Goal: Information Seeking & Learning: Check status

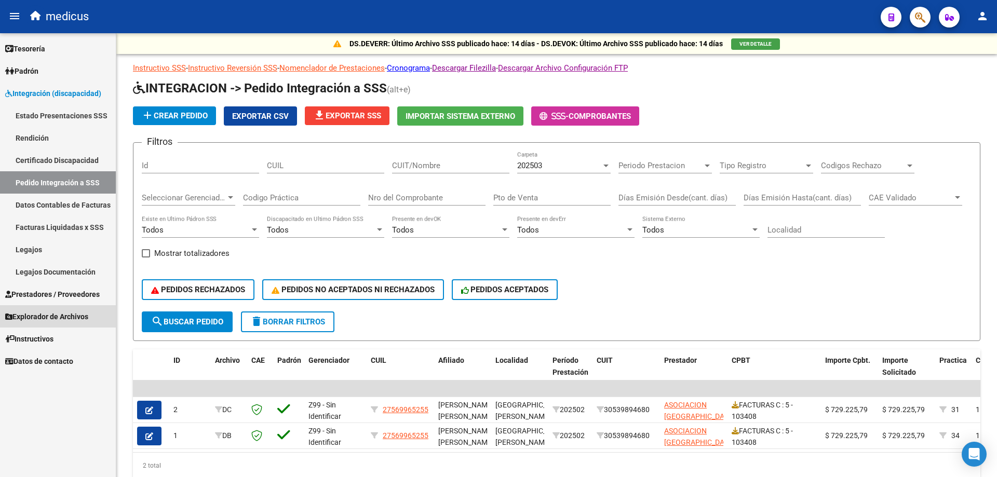
click at [56, 317] on span "Explorador de Archivos" at bounding box center [46, 316] width 83 height 11
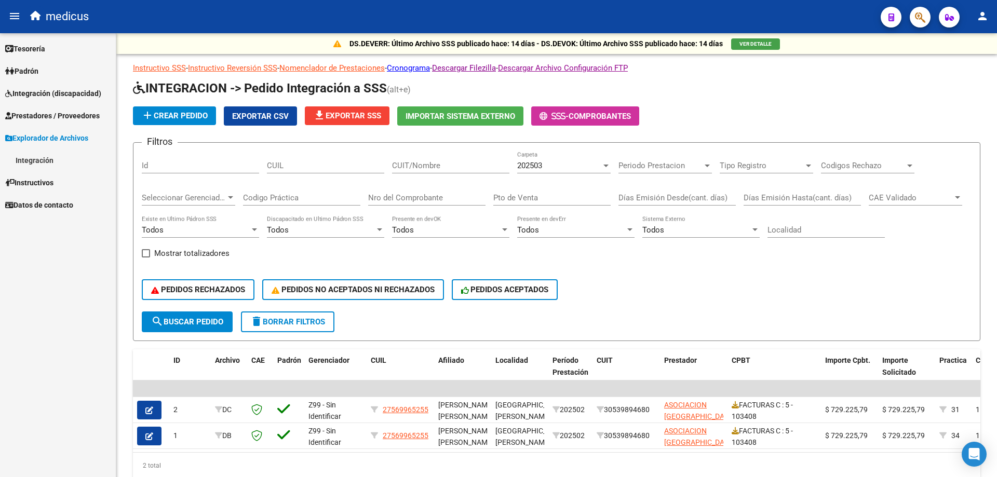
click at [45, 154] on link "Integración" at bounding box center [58, 160] width 116 height 22
click at [52, 179] on link "DS.SUBSIDIO" at bounding box center [58, 182] width 116 height 22
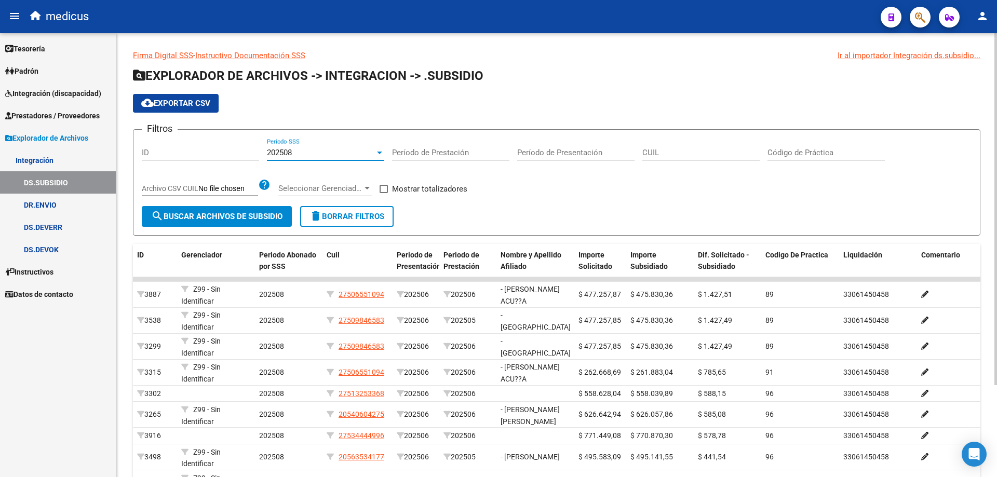
click at [378, 155] on div at bounding box center [379, 153] width 9 height 8
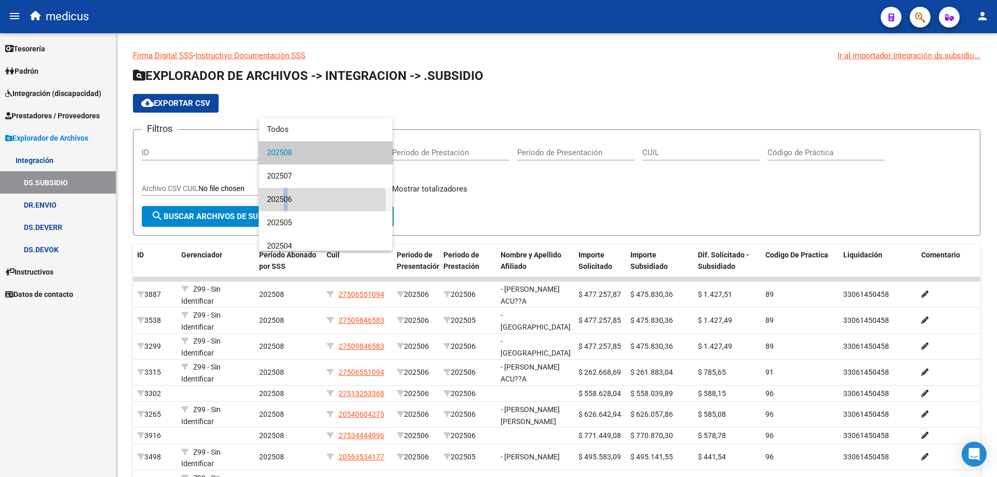
click at [282, 201] on span "202506" at bounding box center [325, 199] width 117 height 23
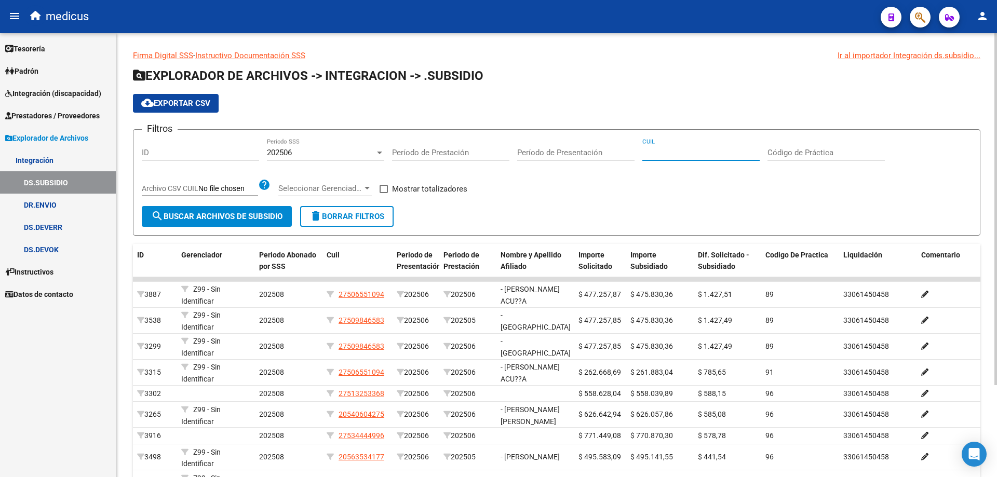
click at [690, 152] on input "CUIL" at bounding box center [700, 152] width 117 height 9
paste input "20-57511786-5"
type input "20-57511786-5"
click at [205, 218] on span "search Buscar Archivos de Subsidio" at bounding box center [216, 216] width 131 height 9
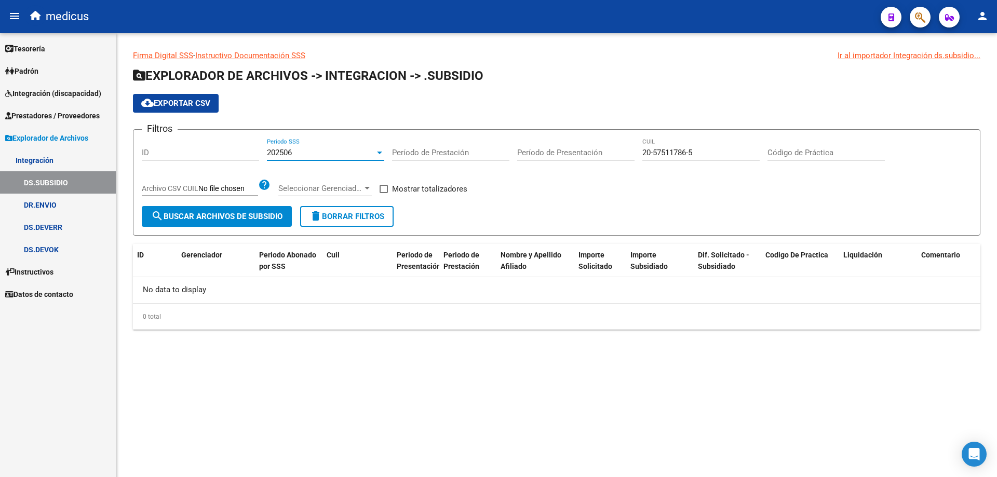
click at [381, 154] on div at bounding box center [379, 153] width 5 height 3
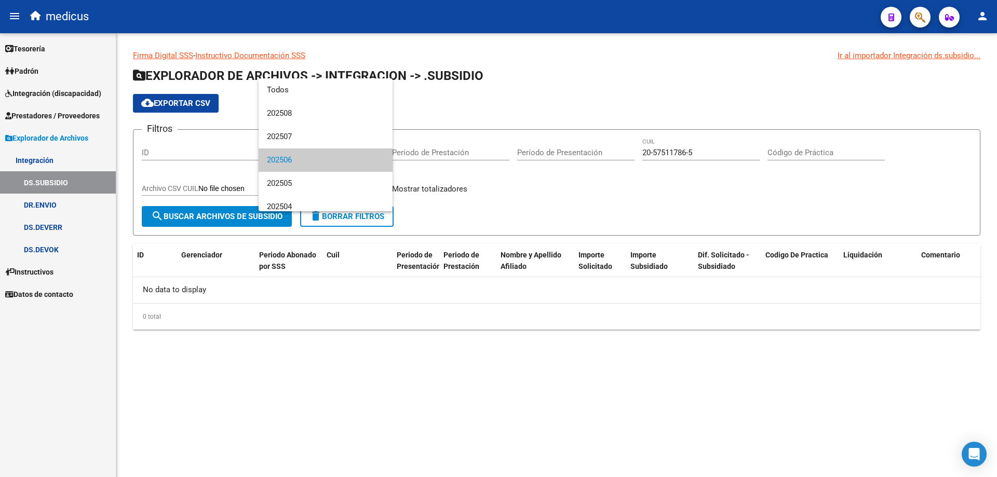
scroll to position [7, 0]
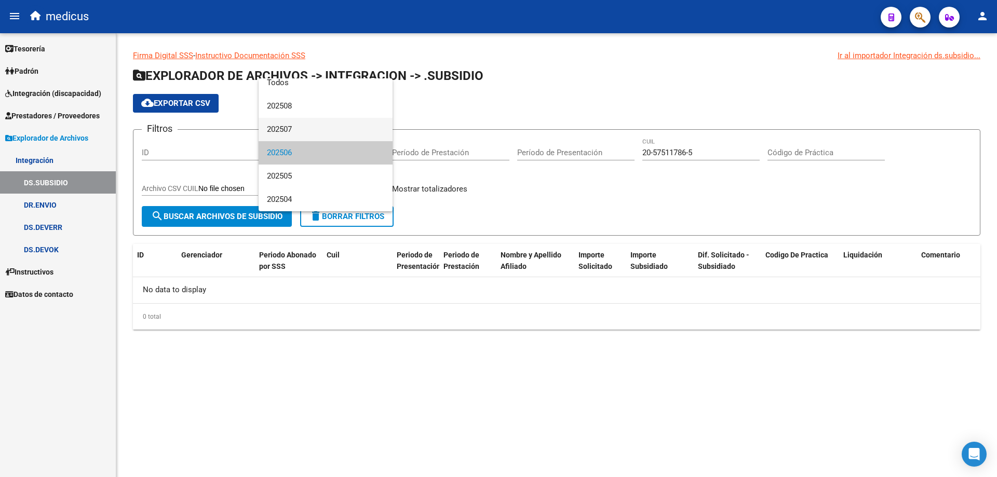
click at [331, 124] on span "202507" at bounding box center [325, 129] width 117 height 23
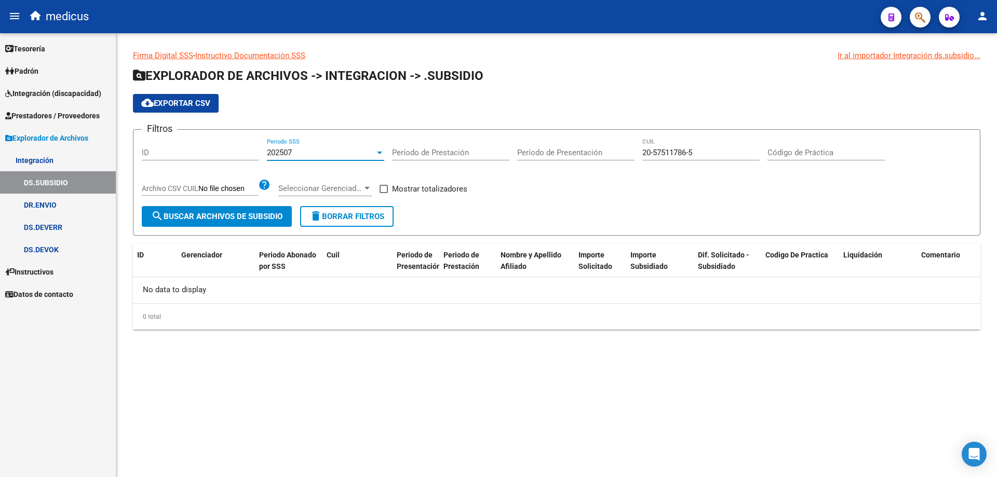
click at [187, 218] on span "search Buscar Archivos de Subsidio" at bounding box center [216, 216] width 131 height 9
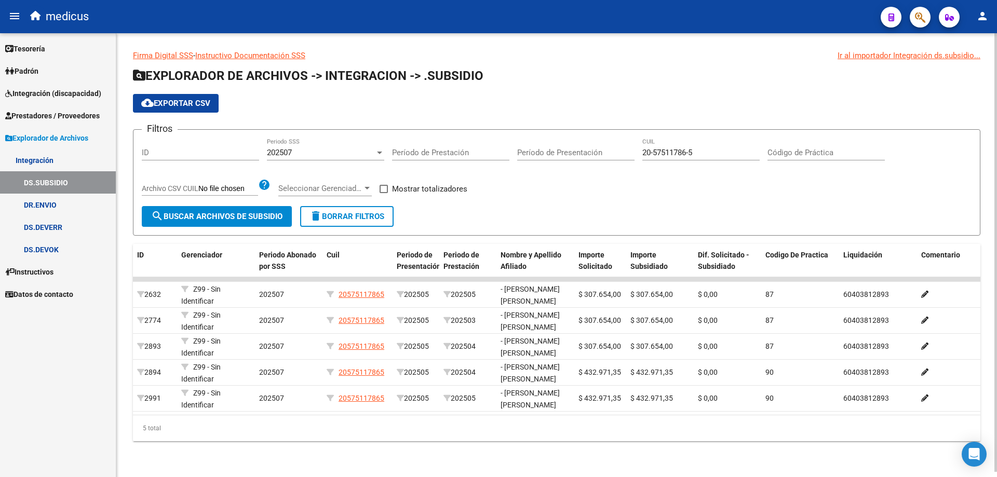
scroll to position [5, 0]
click at [996, 253] on div at bounding box center [995, 252] width 3 height 439
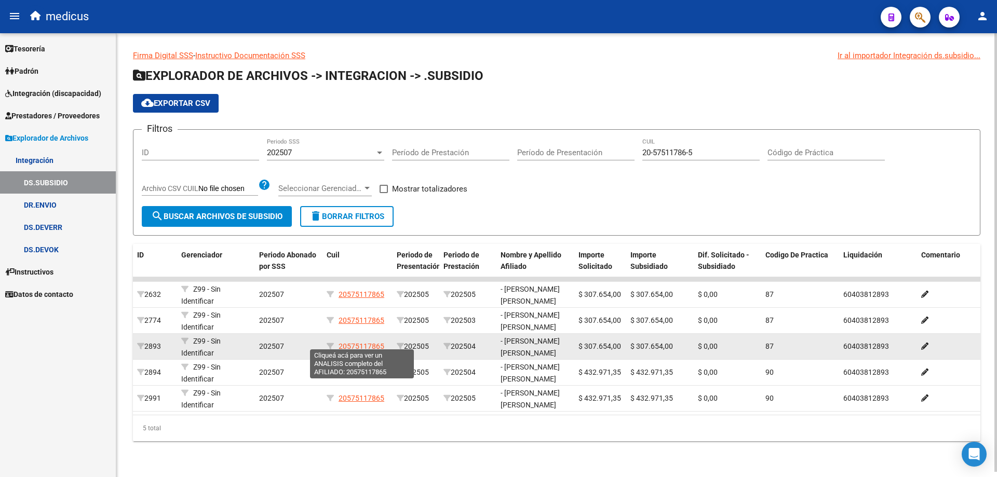
click at [365, 343] on span "20575117865" at bounding box center [362, 346] width 46 height 8
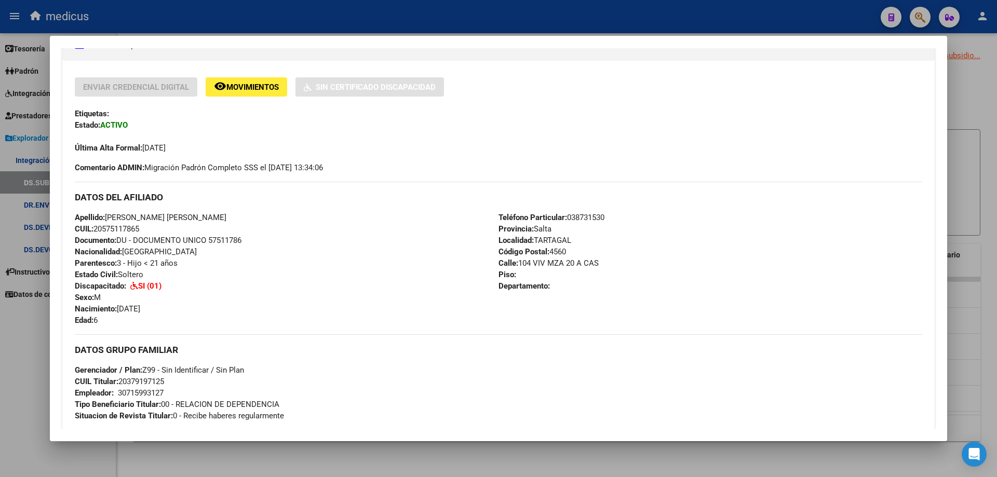
scroll to position [0, 0]
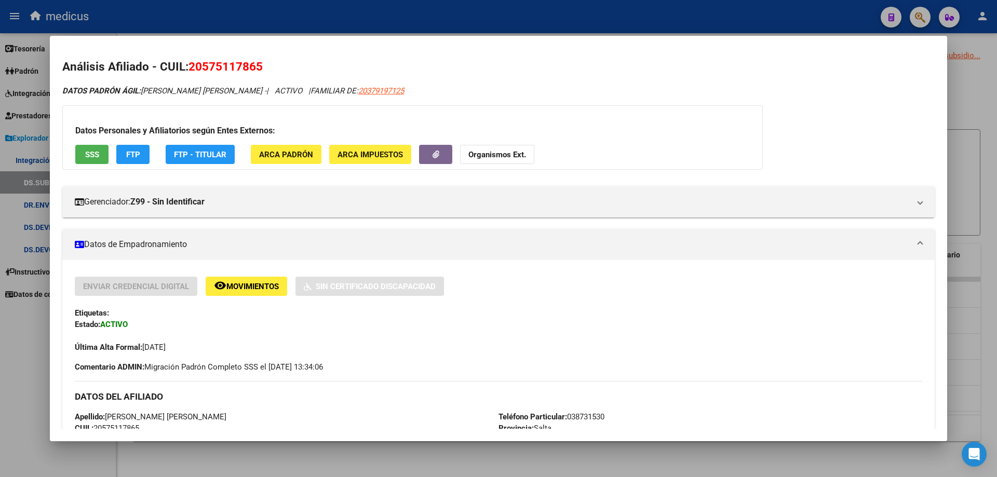
click at [973, 82] on div at bounding box center [498, 238] width 997 height 477
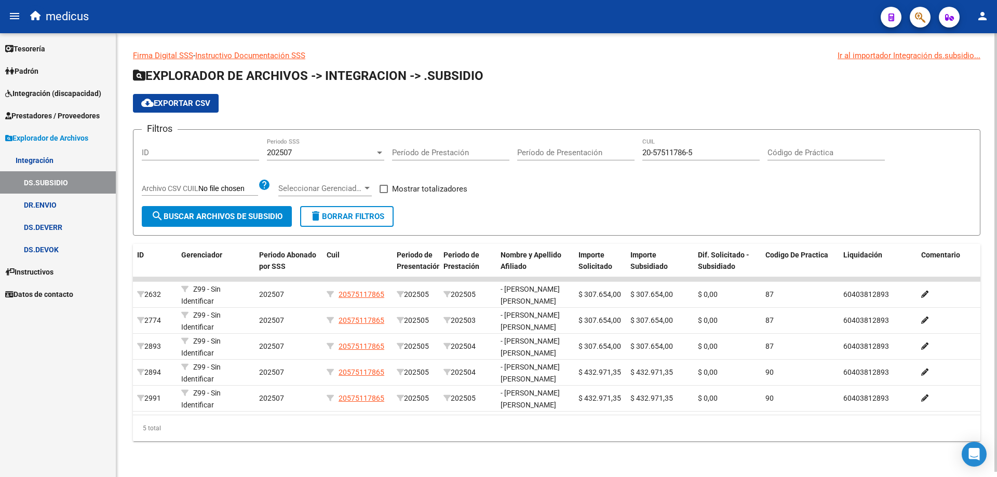
click at [380, 152] on div at bounding box center [379, 153] width 5 height 3
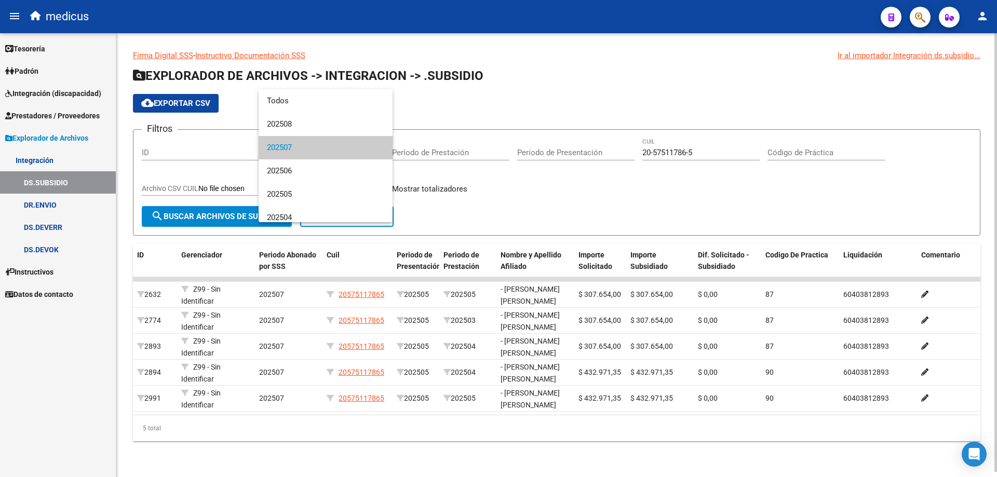
click at [380, 147] on mat-option "202507" at bounding box center [326, 147] width 134 height 23
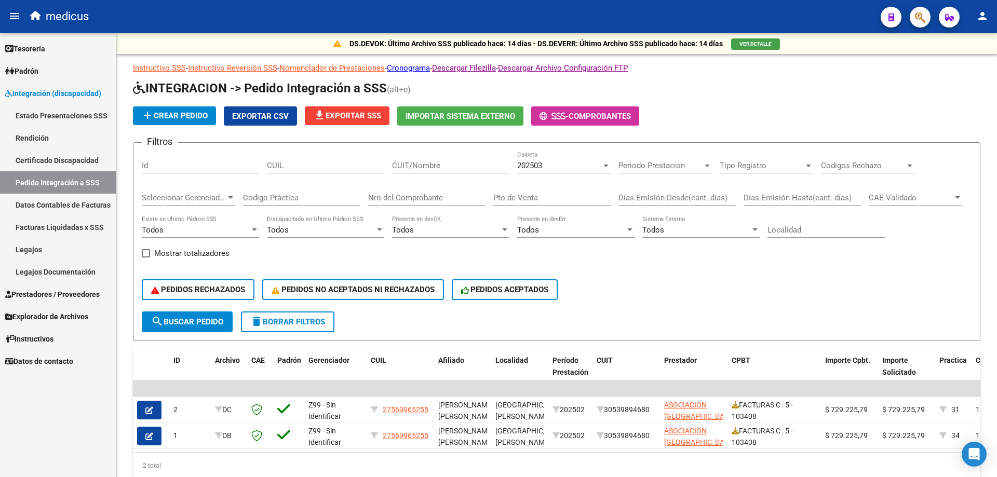
click at [83, 319] on span "Explorador de Archivos" at bounding box center [46, 316] width 83 height 11
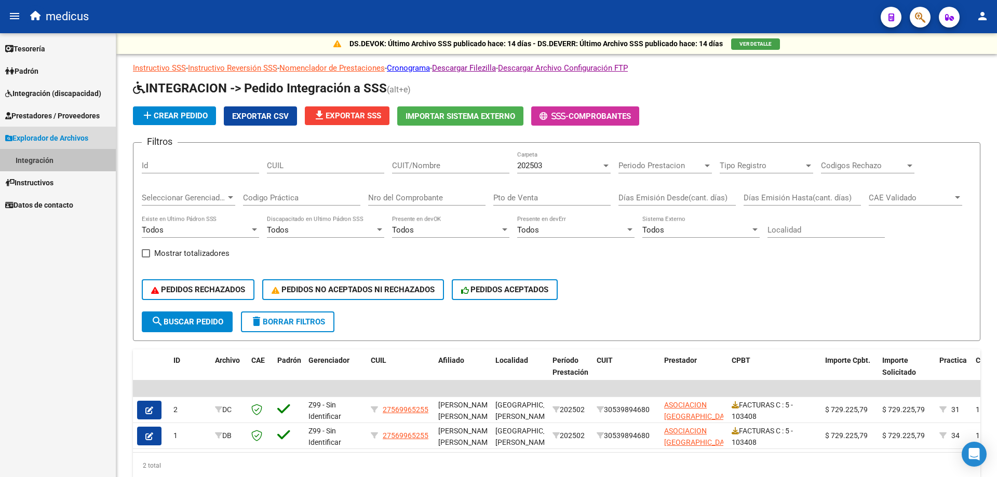
click at [38, 156] on link "Integración" at bounding box center [58, 160] width 116 height 22
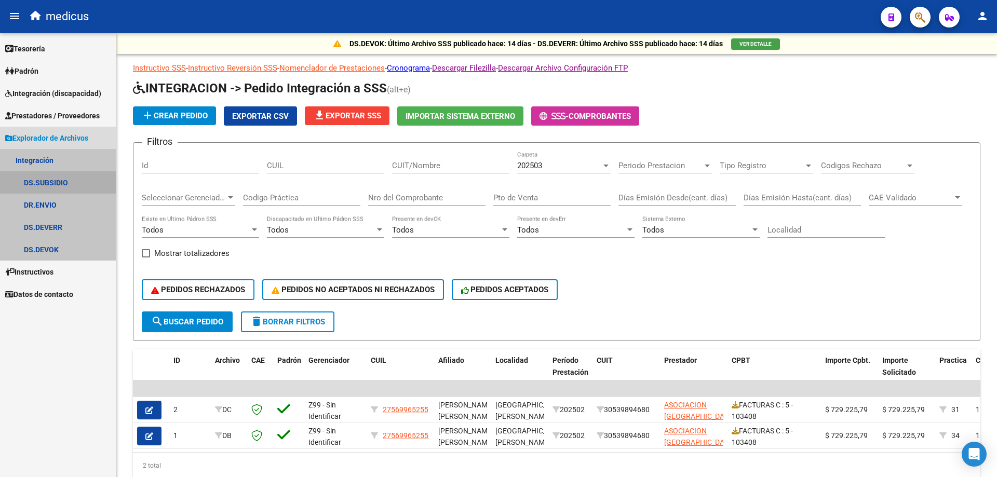
click at [56, 181] on link "DS.SUBSIDIO" at bounding box center [58, 182] width 116 height 22
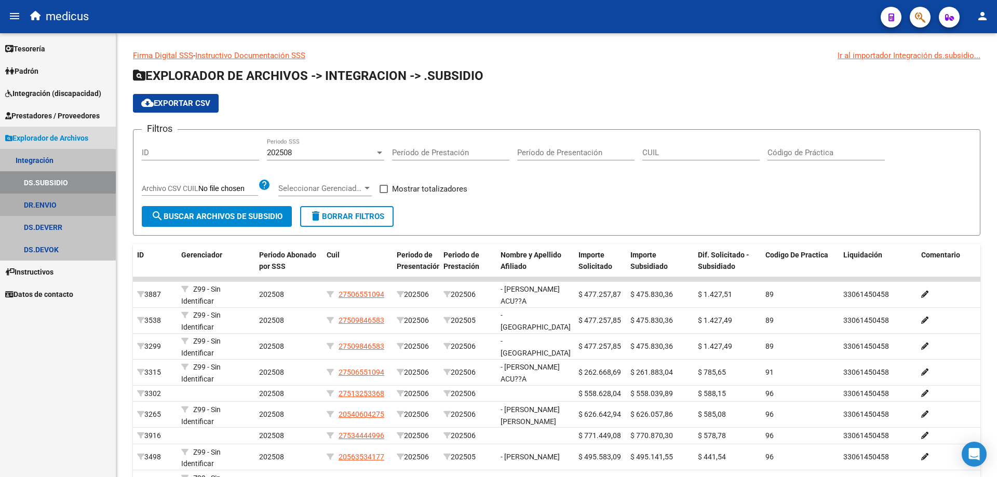
click at [52, 202] on link "DR.ENVIO" at bounding box center [58, 205] width 116 height 22
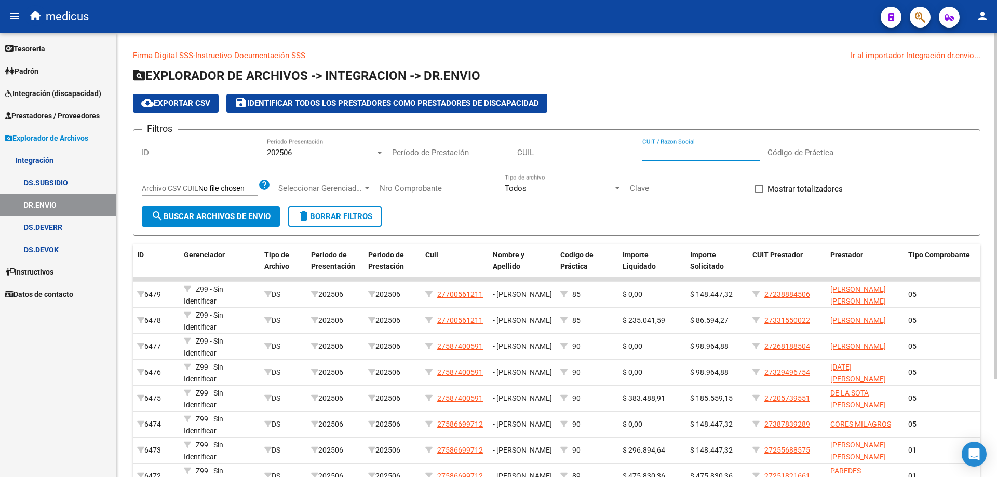
click at [708, 154] on input "CUIT / Razon Social" at bounding box center [700, 152] width 117 height 9
type input "27231598796"
click at [224, 212] on span "search Buscar Archivos de Envio" at bounding box center [210, 216] width 119 height 9
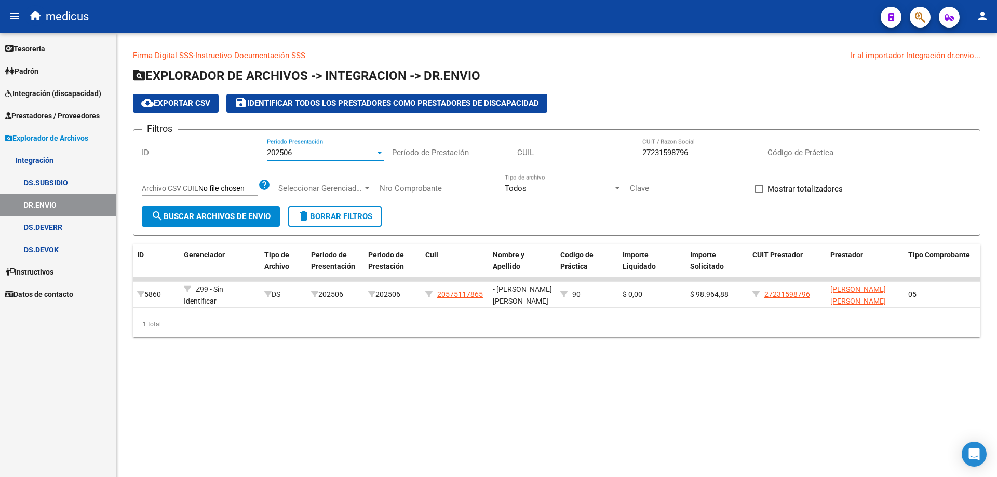
click at [377, 154] on div at bounding box center [379, 153] width 9 height 8
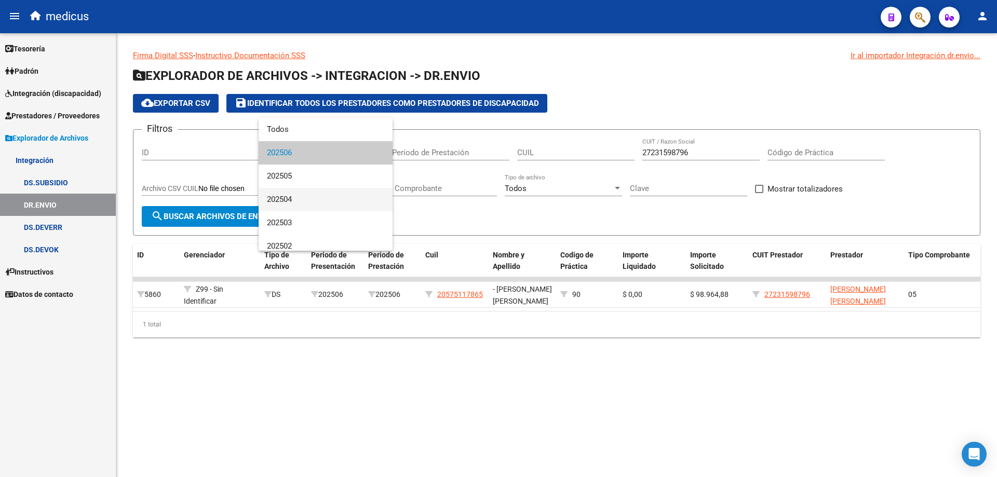
click at [301, 199] on span "202504" at bounding box center [325, 199] width 117 height 23
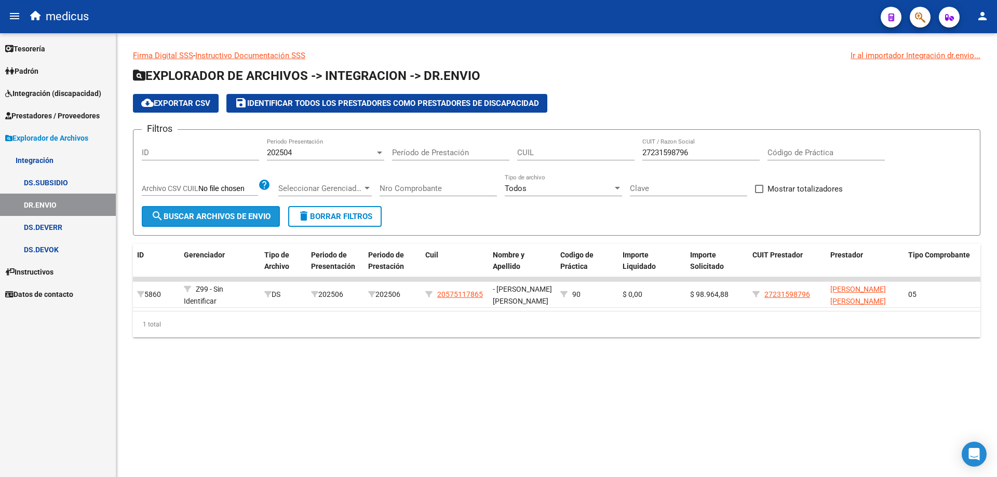
click at [224, 217] on span "search Buscar Archivos de Envio" at bounding box center [210, 216] width 119 height 9
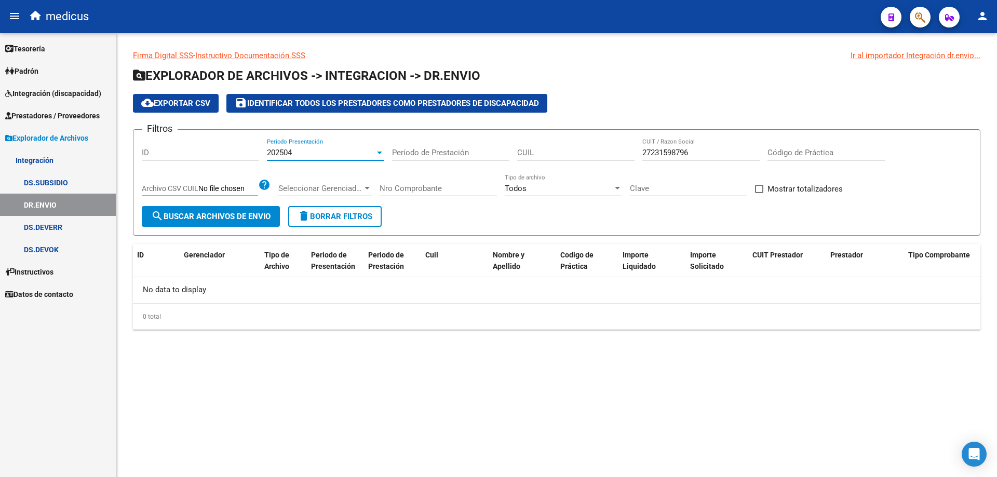
click at [376, 152] on div at bounding box center [379, 153] width 9 height 8
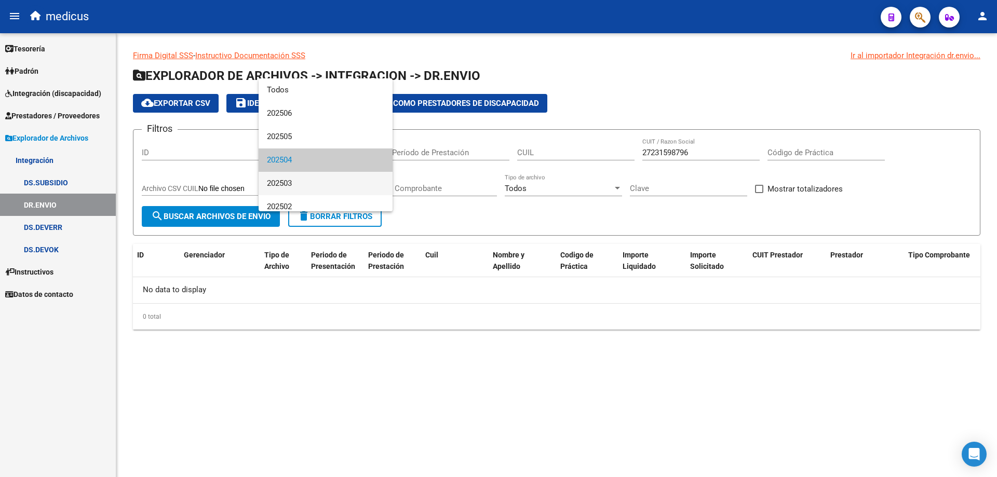
scroll to position [7, 0]
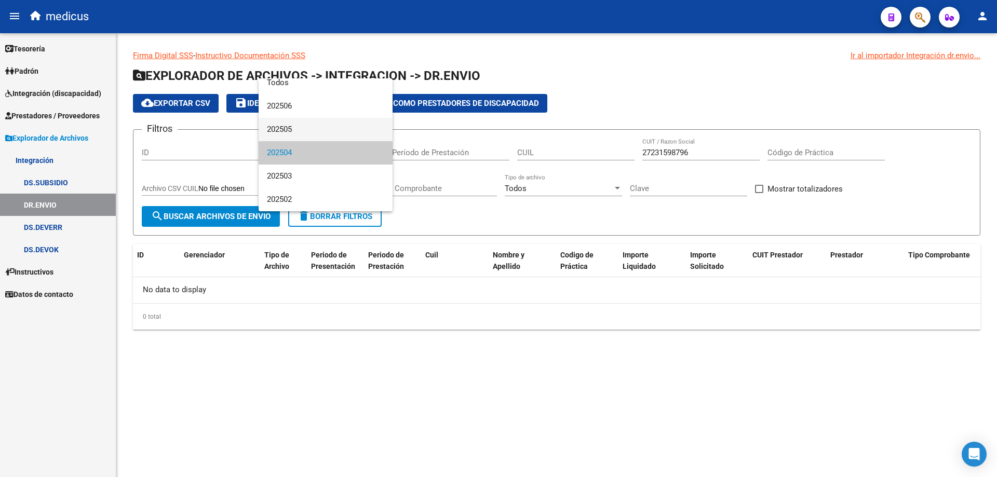
click at [311, 131] on span "202505" at bounding box center [325, 129] width 117 height 23
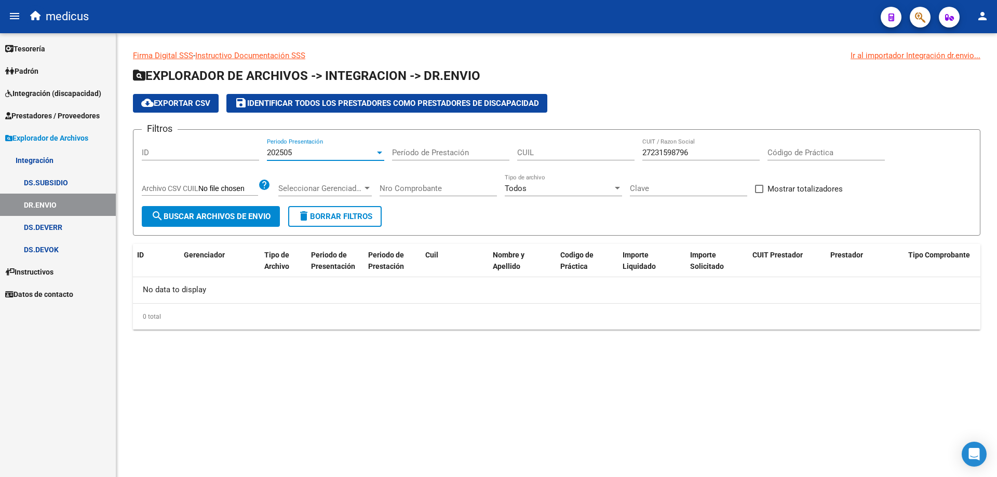
click at [209, 215] on span "search Buscar Archivos de Envio" at bounding box center [210, 216] width 119 height 9
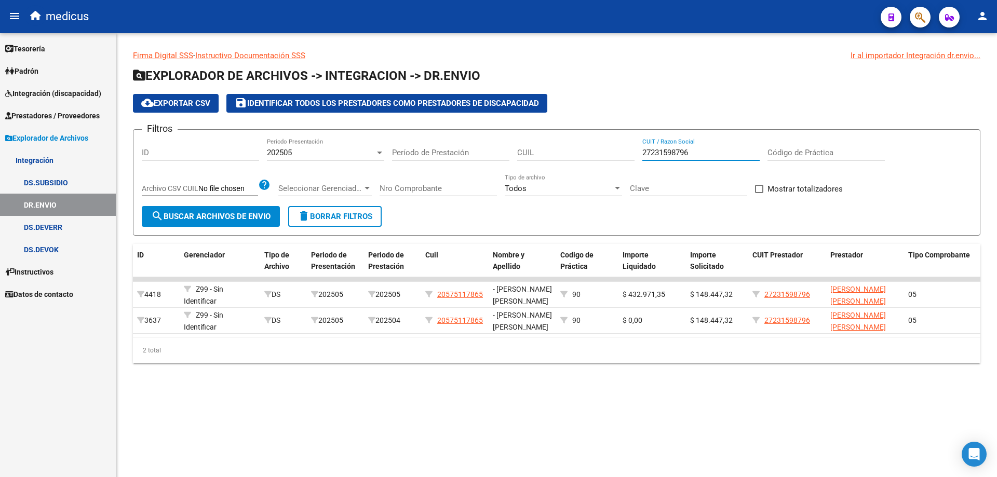
drag, startPoint x: 700, startPoint y: 150, endPoint x: 634, endPoint y: 154, distance: 66.0
click at [634, 154] on div "Filtros ID 202505 Periodo Presentación Período de Prestación CUIL 27231598796 C…" at bounding box center [557, 172] width 830 height 68
click at [210, 213] on span "search Buscar Archivos de Envio" at bounding box center [210, 216] width 119 height 9
click at [377, 154] on div at bounding box center [379, 153] width 9 height 8
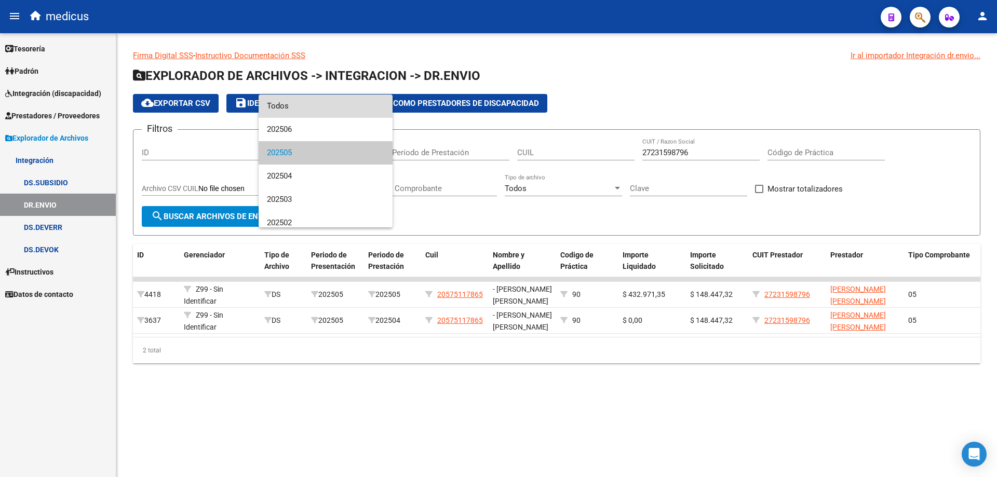
click at [348, 109] on span "Todos" at bounding box center [325, 106] width 117 height 23
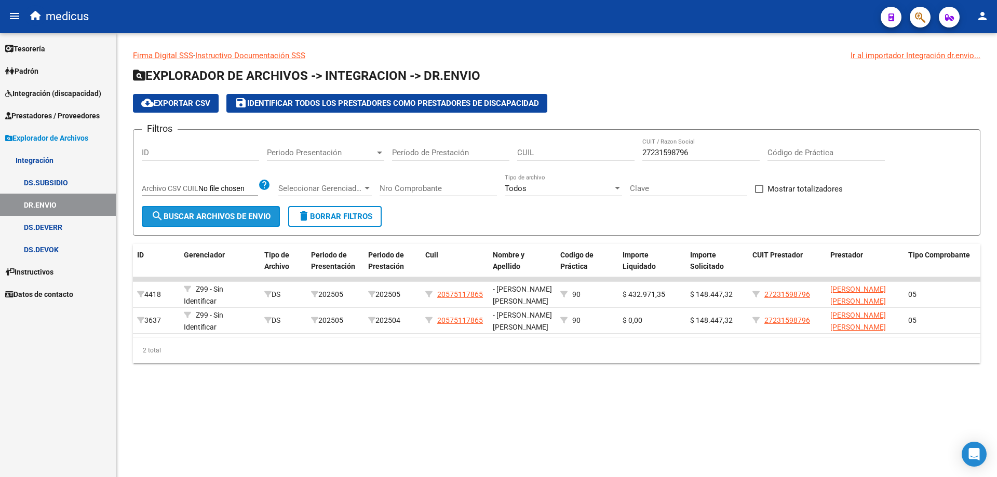
click at [210, 217] on span "search Buscar Archivos de Envio" at bounding box center [210, 216] width 119 height 9
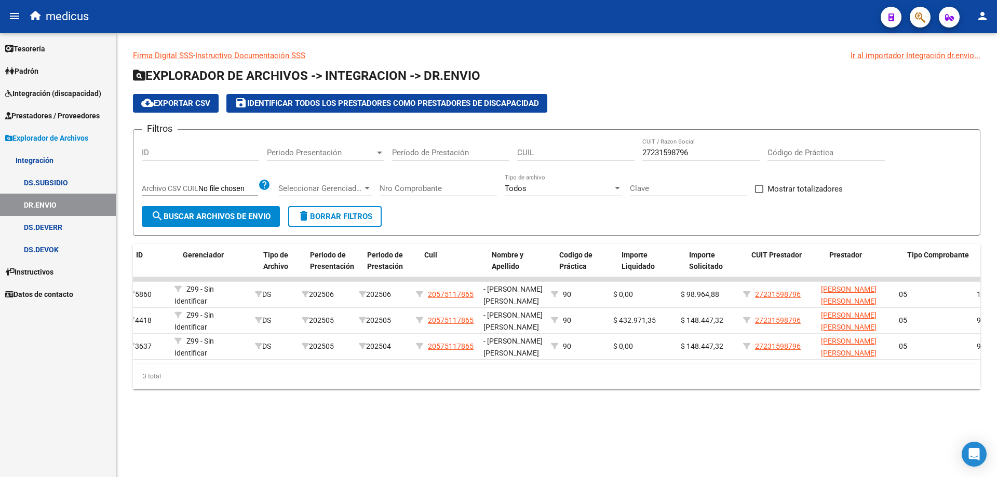
scroll to position [0, 0]
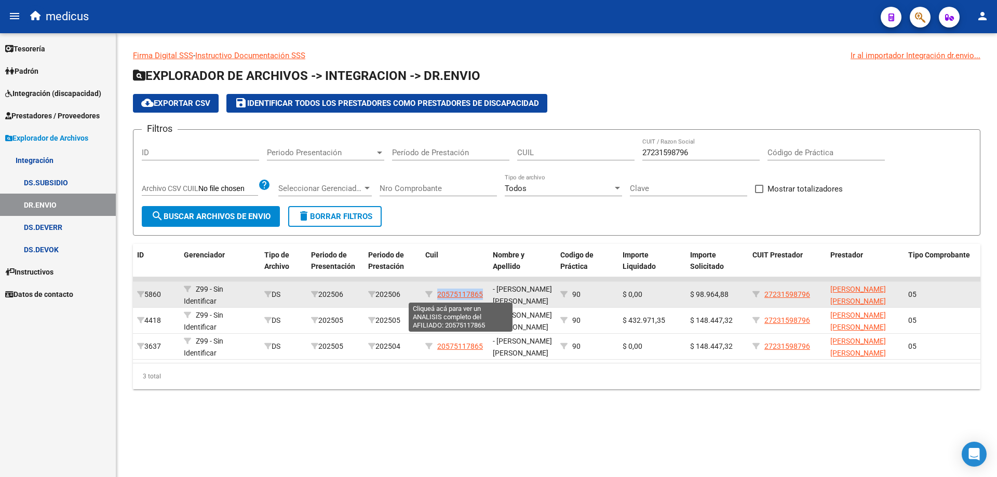
drag, startPoint x: 483, startPoint y: 292, endPoint x: 438, endPoint y: 292, distance: 45.2
click at [438, 292] on div "20575117865" at bounding box center [454, 295] width 59 height 12
copy span "20575117865"
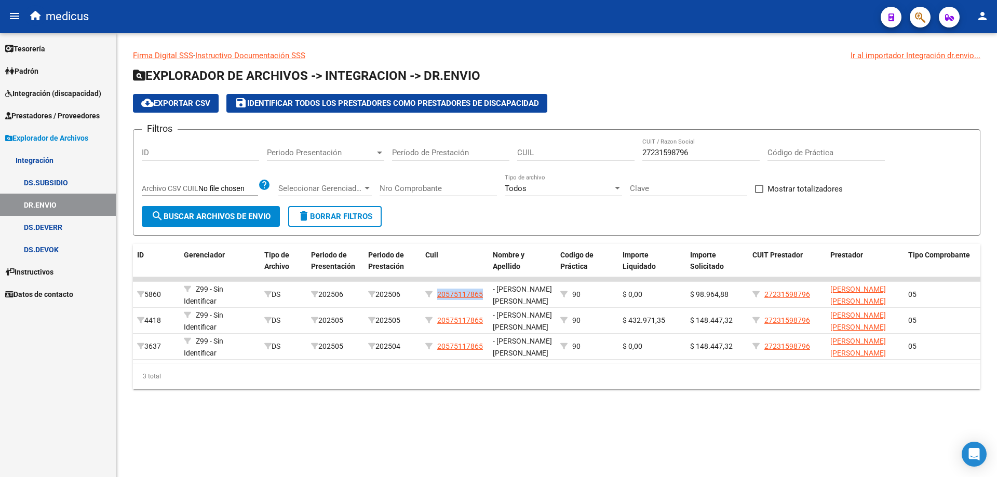
click at [61, 180] on link "DS.SUBSIDIO" at bounding box center [58, 182] width 116 height 22
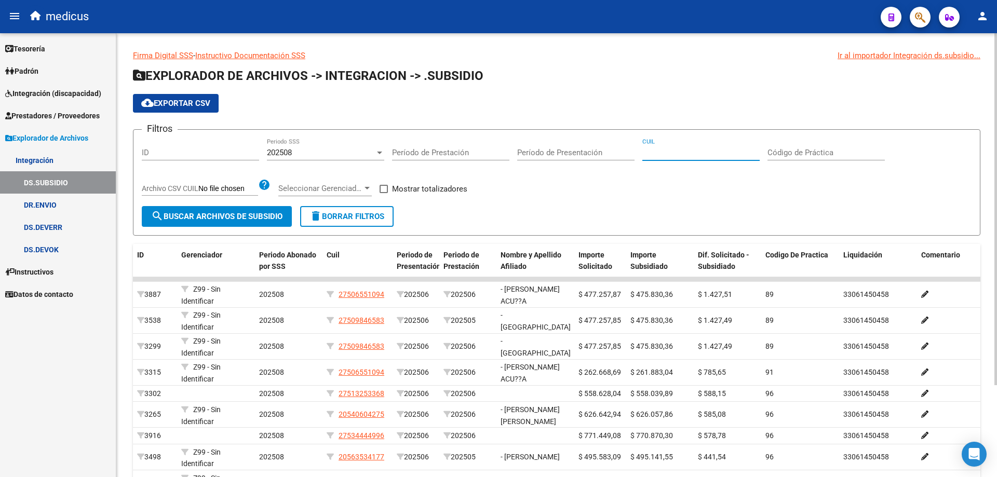
click at [679, 153] on input "CUIL" at bounding box center [700, 152] width 117 height 9
paste input "20-57511786-5"
type input "20-57511786-5"
click at [375, 153] on div at bounding box center [379, 153] width 9 height 8
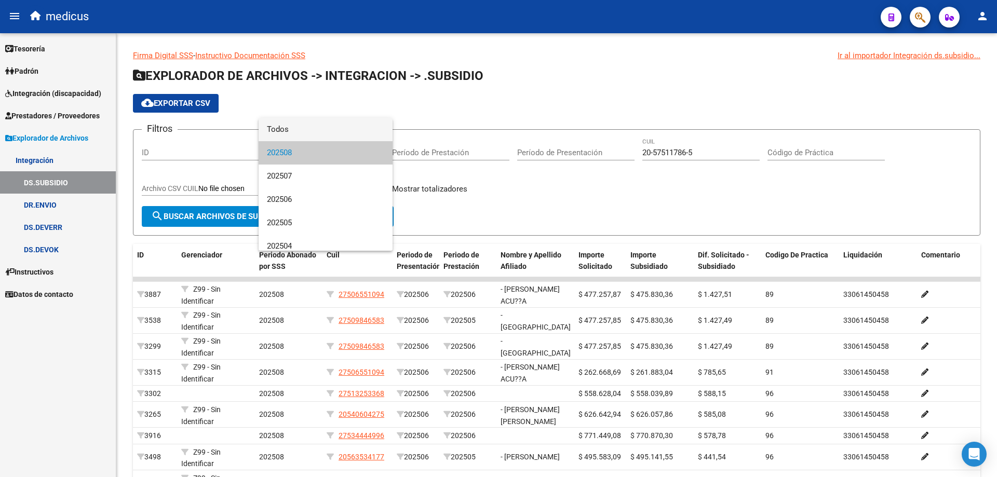
click at [287, 130] on span "Todos" at bounding box center [325, 129] width 117 height 23
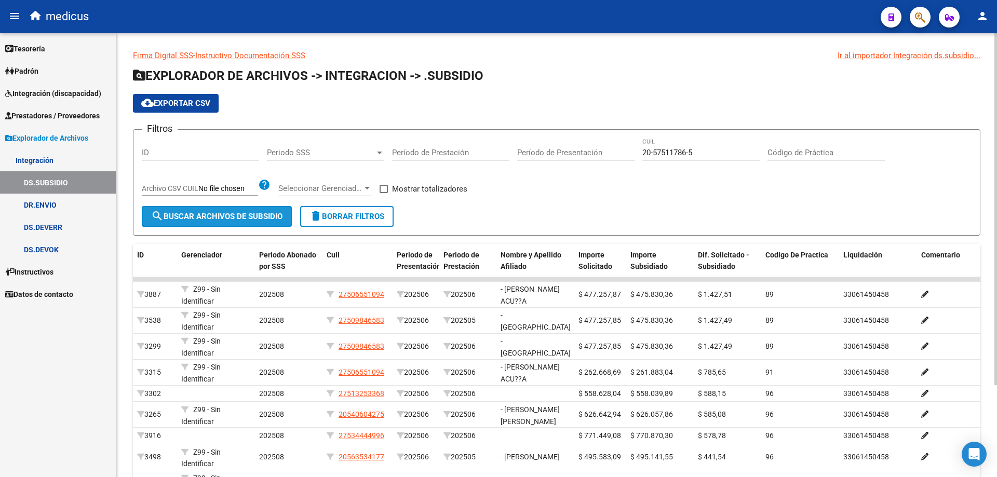
click at [221, 216] on span "search Buscar Archivos de Subsidio" at bounding box center [216, 216] width 131 height 9
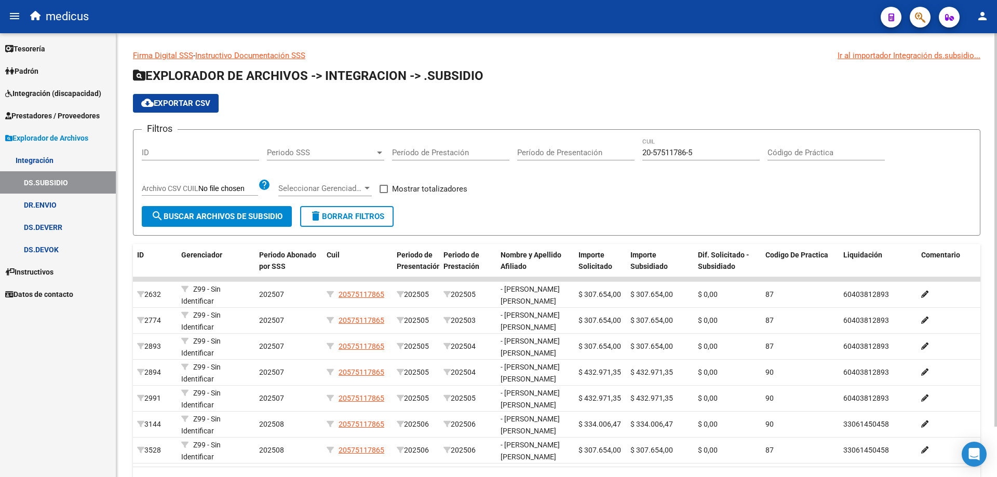
drag, startPoint x: 992, startPoint y: 127, endPoint x: 988, endPoint y: 147, distance: 21.2
click at [986, 155] on div "Firma Digital SSS - Instructivo Documentación SSS Ir al importador Integración …" at bounding box center [556, 279] width 881 height 493
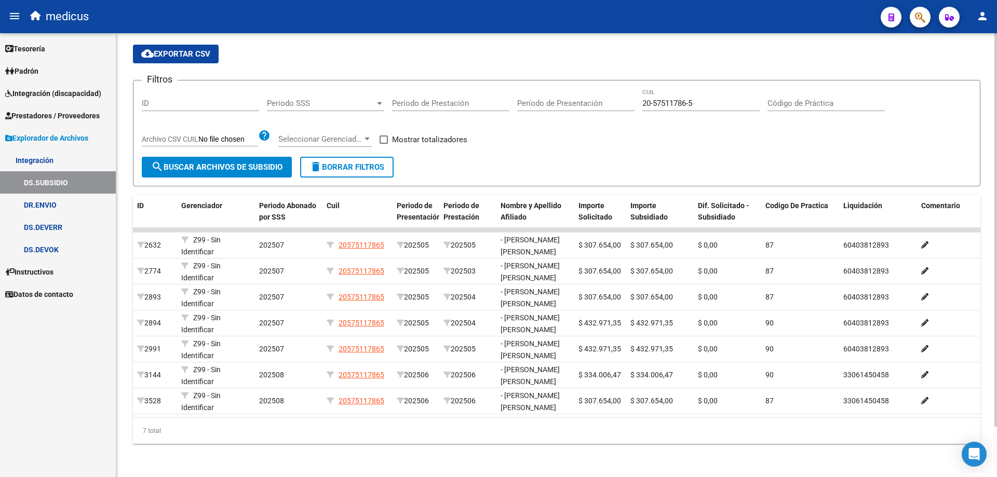
scroll to position [57, 0]
click at [996, 196] on div at bounding box center [995, 281] width 3 height 394
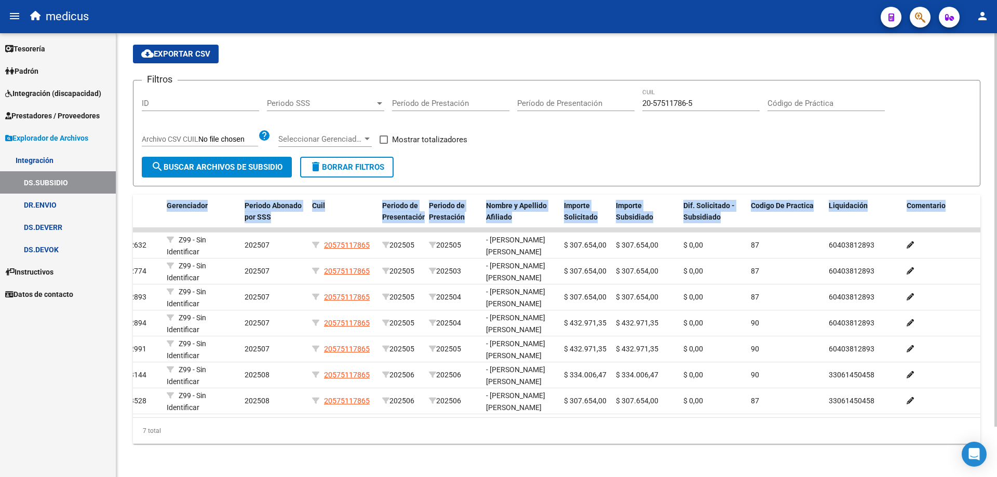
drag, startPoint x: 986, startPoint y: 147, endPoint x: 993, endPoint y: 200, distance: 53.5
click at [992, 202] on div "Firma Digital SSS - Instructivo Documentación SSS Ir al importador Integración …" at bounding box center [556, 230] width 881 height 493
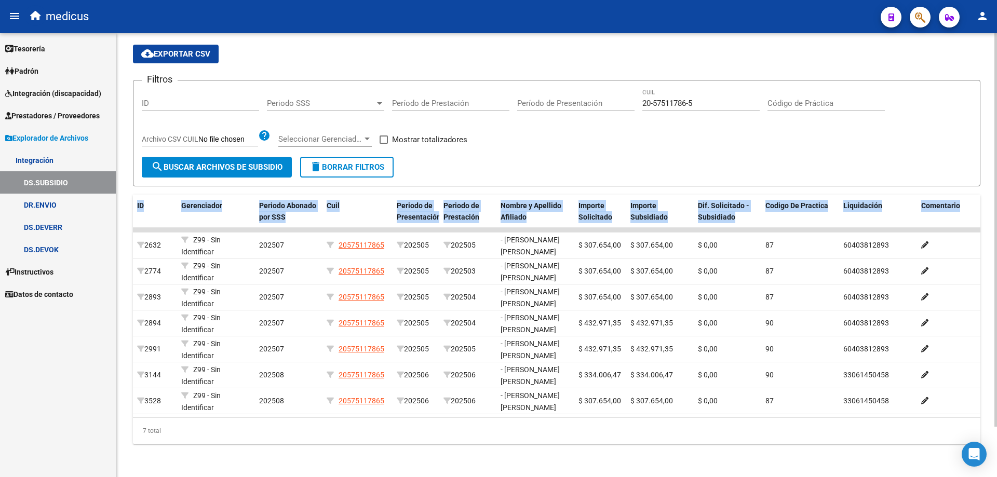
click at [989, 138] on div "Firma Digital SSS - Instructivo Documentación SSS Ir al importador Integración …" at bounding box center [556, 230] width 881 height 493
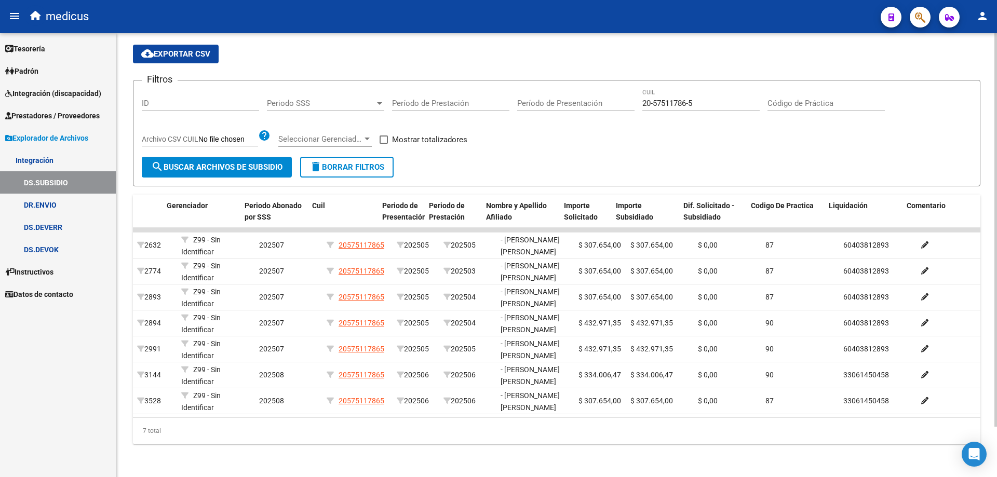
scroll to position [0, 15]
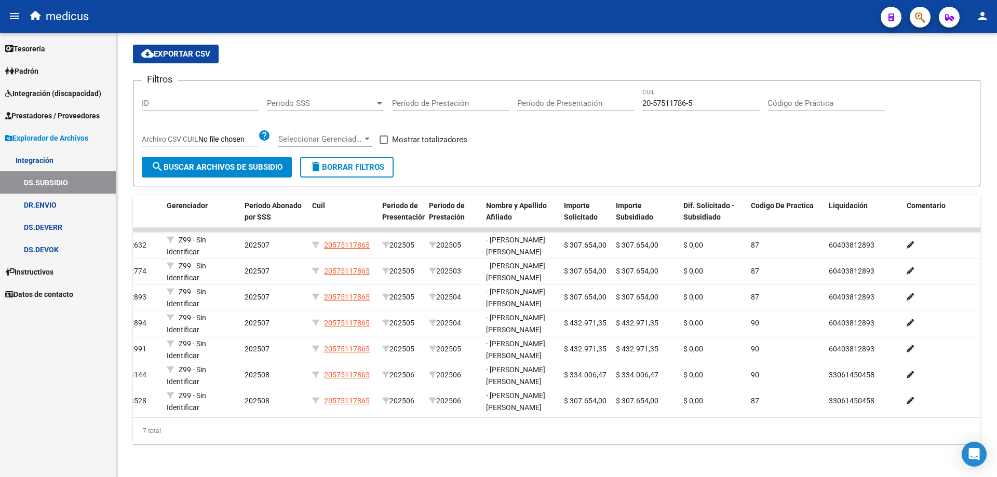
click at [59, 204] on link "DR.ENVIO" at bounding box center [58, 205] width 116 height 22
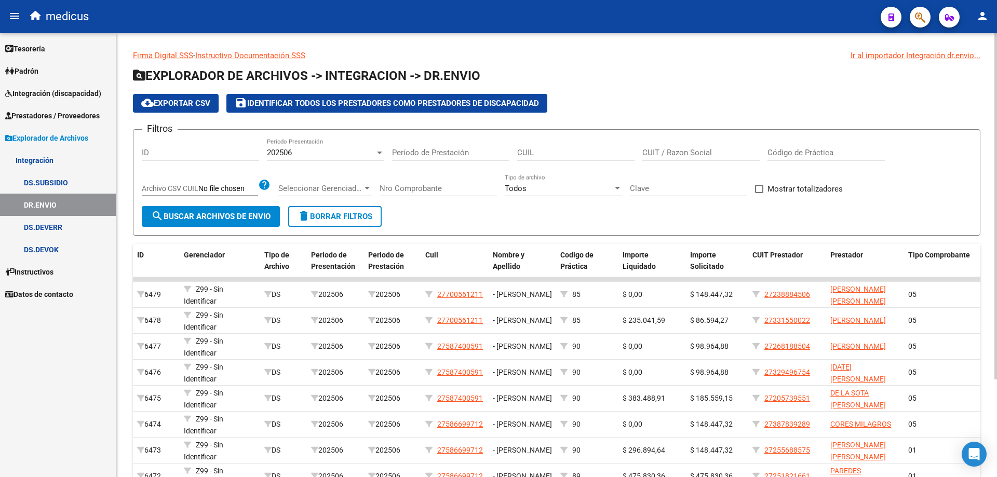
click at [586, 156] on input "CUIL" at bounding box center [575, 152] width 117 height 9
paste input "20-57511786-5"
type input "20-57511786-5"
click at [376, 152] on div at bounding box center [379, 153] width 9 height 8
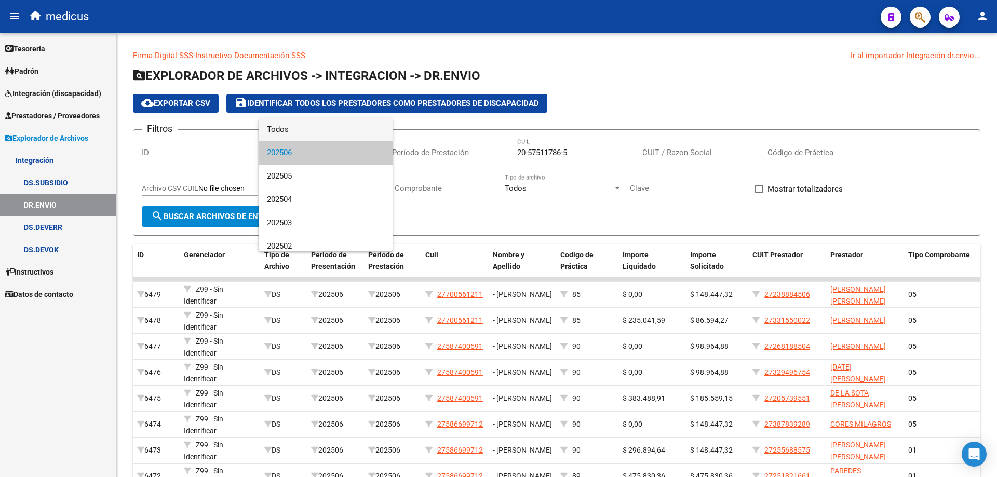
click at [283, 129] on span "Todos" at bounding box center [325, 129] width 117 height 23
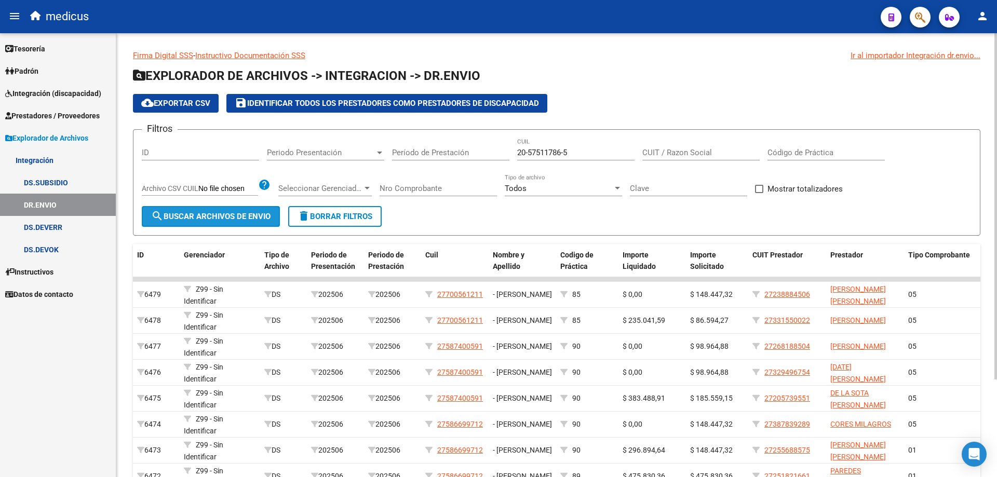
click at [235, 215] on span "search Buscar Archivos de Envio" at bounding box center [210, 216] width 119 height 9
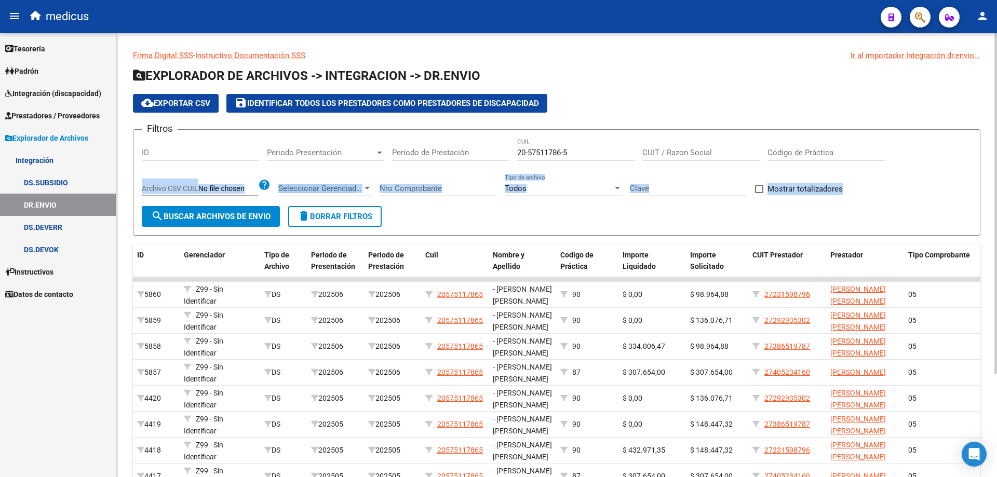
drag, startPoint x: 990, startPoint y: 140, endPoint x: 990, endPoint y: 172, distance: 32.7
click at [988, 172] on div "Firma Digital SSS - Instructivo Documentación SSS Ir al importador Integración …" at bounding box center [556, 318] width 881 height 571
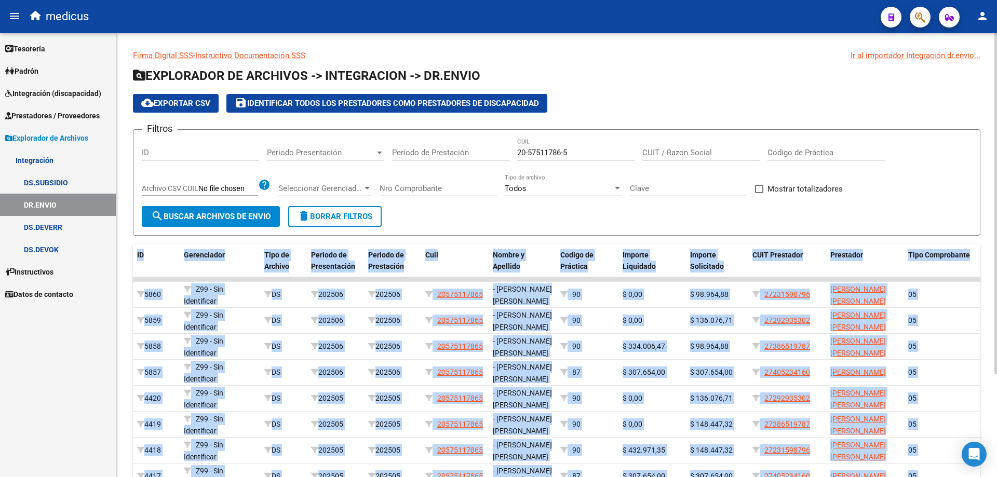
drag, startPoint x: 987, startPoint y: 197, endPoint x: 996, endPoint y: 272, distance: 74.8
click at [996, 272] on div "Firma Digital SSS - Instructivo Documentación SSS Ir al importador Integración …" at bounding box center [557, 318] width 883 height 571
click at [992, 232] on div "Firma Digital SSS - Instructivo Documentación SSS Ir al importador Integración …" at bounding box center [556, 318] width 881 height 571
click at [986, 211] on div "Firma Digital SSS - Instructivo Documentación SSS Ir al importador Integración …" at bounding box center [556, 318] width 881 height 571
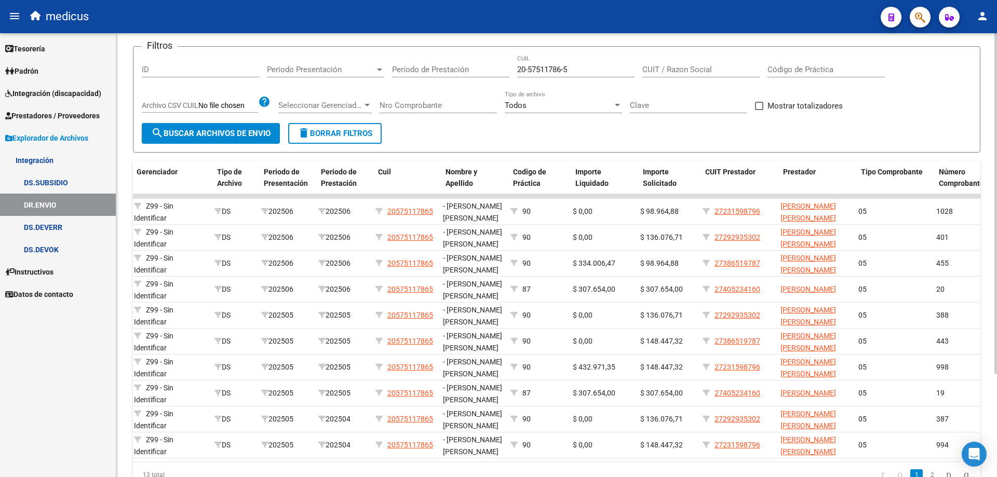
scroll to position [0, 47]
click at [990, 249] on div "Firma Digital SSS - Instructivo Documentación SSS Ir al importador Integración …" at bounding box center [556, 235] width 881 height 571
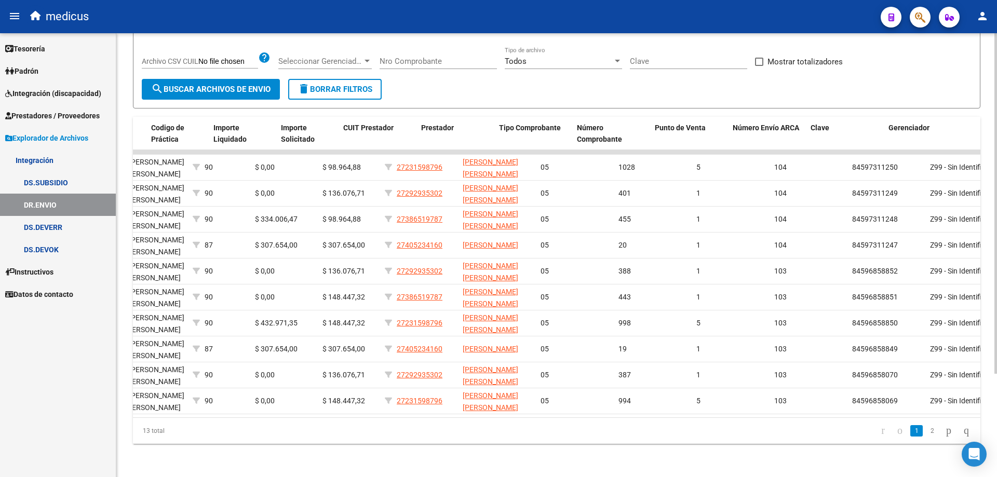
scroll to position [0, 412]
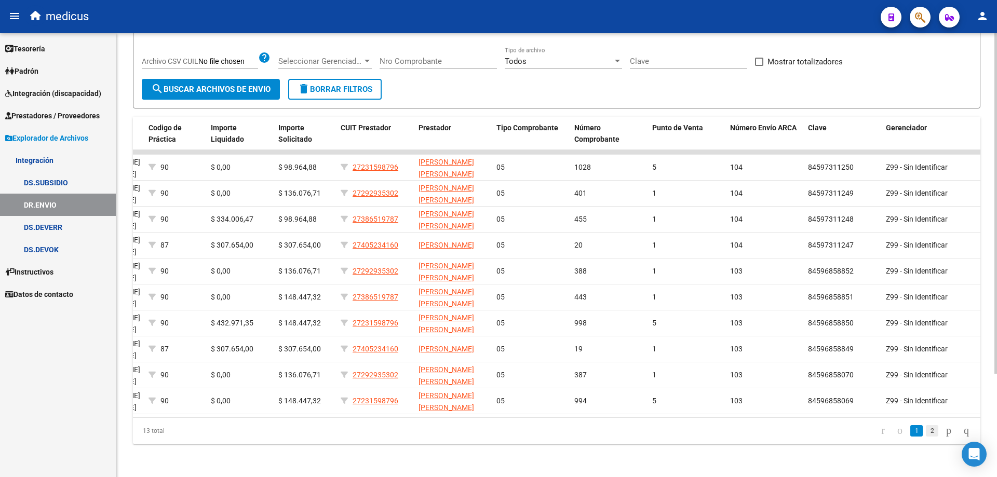
click at [926, 430] on link "2" at bounding box center [932, 430] width 12 height 11
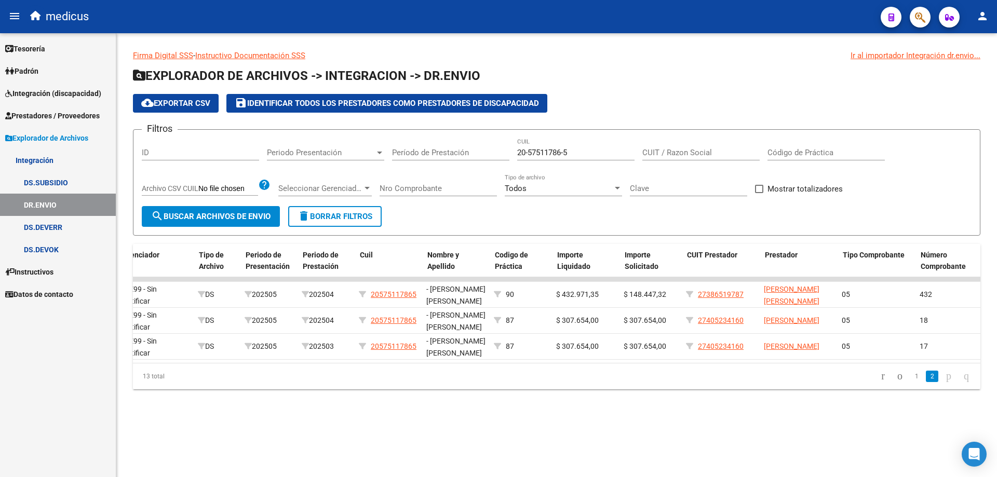
scroll to position [0, 65]
click at [685, 155] on input "CUIT / Razon Social" at bounding box center [700, 152] width 117 height 9
type input "2"
type input "27231598796"
click at [215, 216] on span "search Buscar Archivos de Envio" at bounding box center [210, 216] width 119 height 9
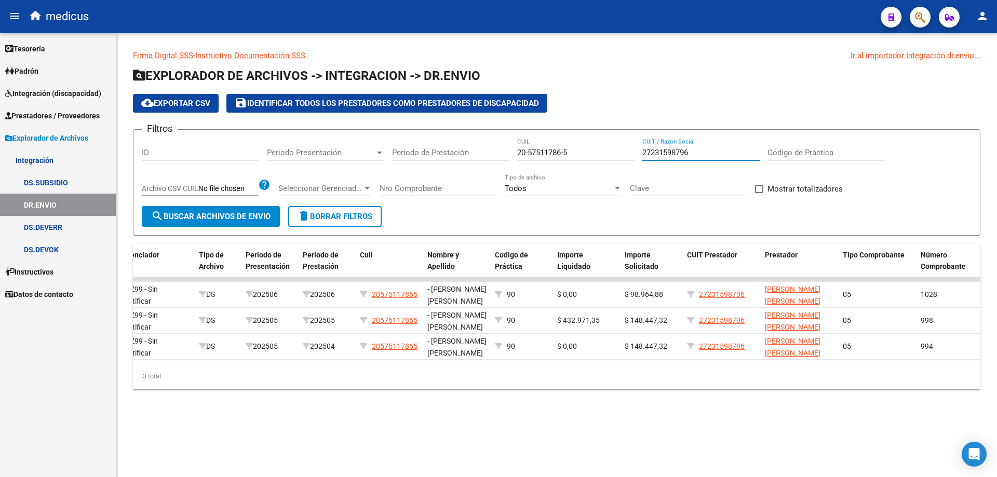
drag, startPoint x: 710, startPoint y: 153, endPoint x: 564, endPoint y: 261, distance: 181.9
click at [635, 154] on div "Filtros ID Periodo Presentación Periodo Presentación Período de Prestación 20-5…" at bounding box center [557, 172] width 830 height 68
click at [43, 250] on link "DS.DEVOK" at bounding box center [58, 249] width 116 height 22
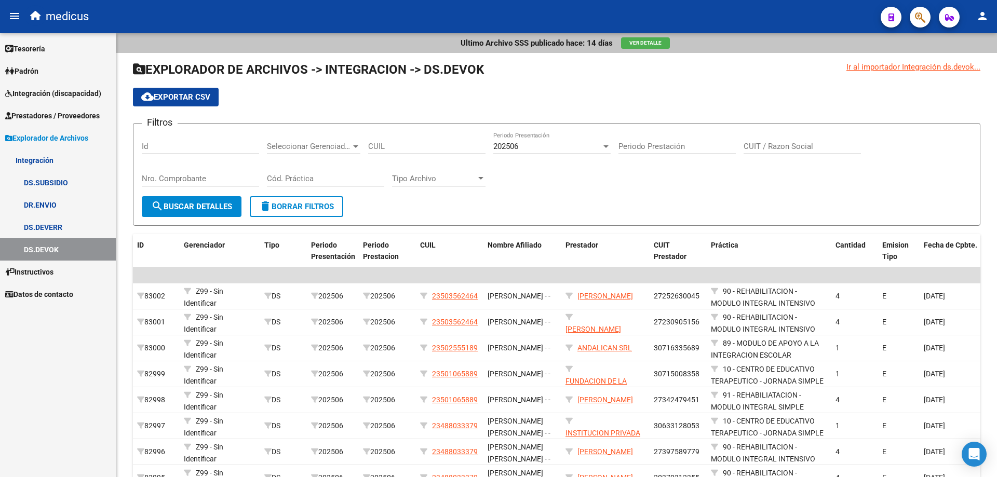
click at [62, 180] on link "DS.SUBSIDIO" at bounding box center [58, 182] width 116 height 22
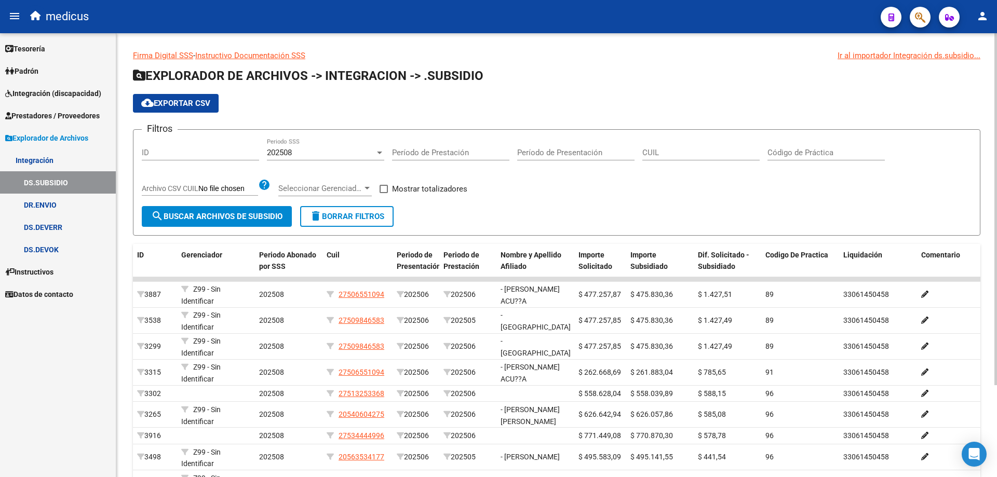
click at [689, 153] on input "CUIL" at bounding box center [700, 152] width 117 height 9
paste input "27-23159879-6"
type input "27-23159879-6"
click at [379, 151] on div at bounding box center [379, 153] width 9 height 8
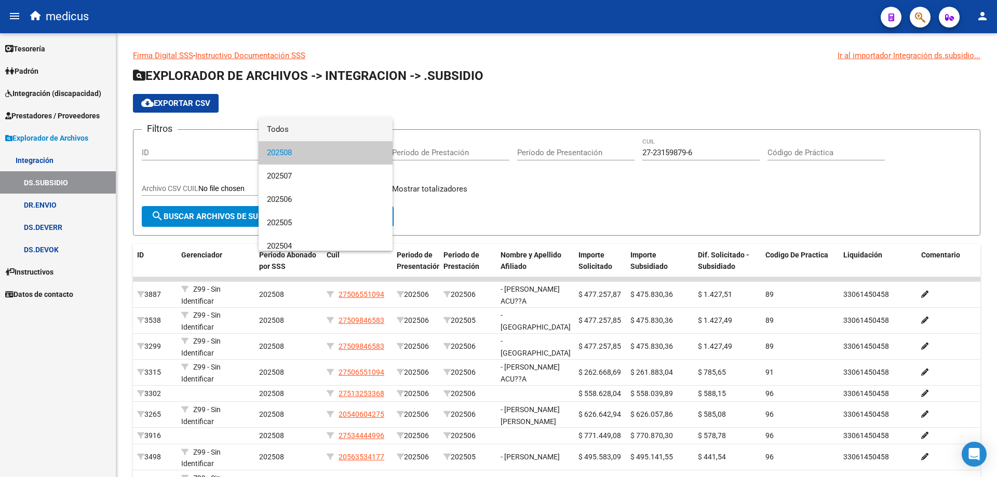
click at [289, 129] on span "Todos" at bounding box center [325, 129] width 117 height 23
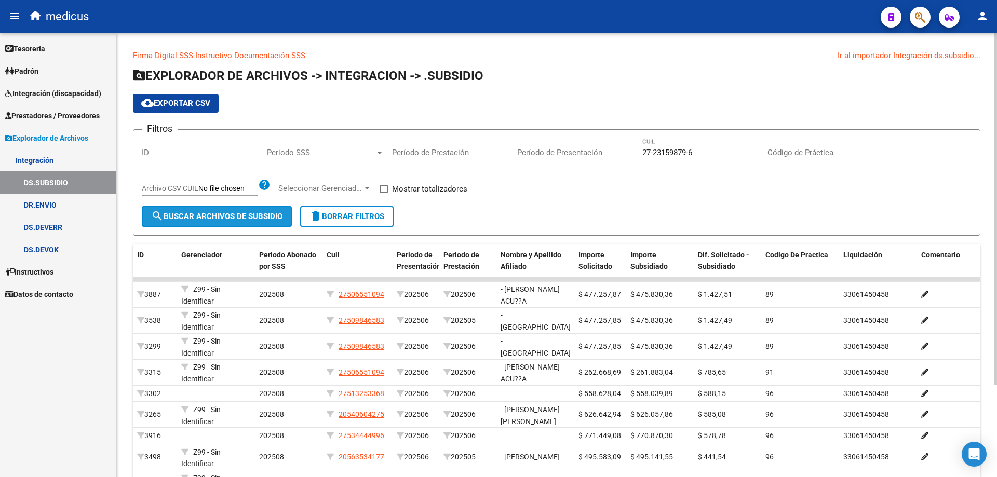
click at [230, 213] on span "search Buscar Archivos de Subsidio" at bounding box center [216, 216] width 131 height 9
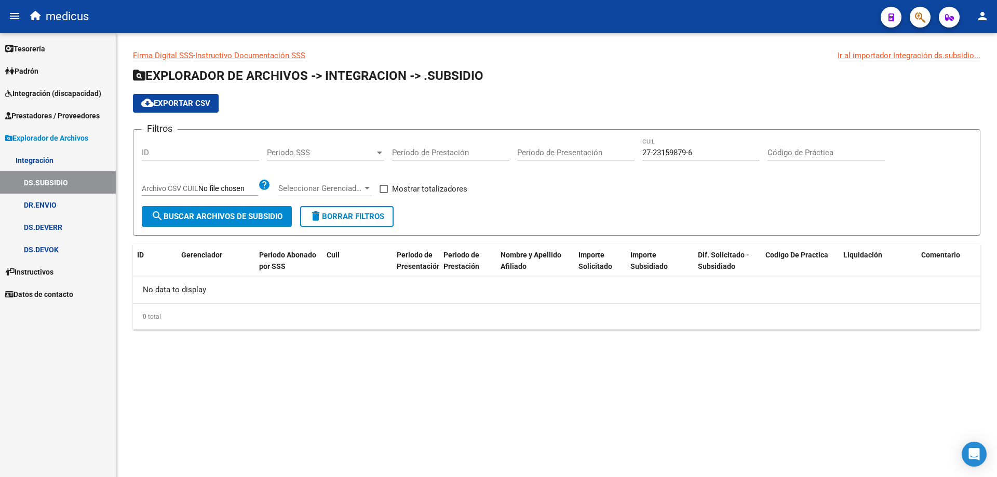
click at [378, 151] on div at bounding box center [379, 153] width 9 height 8
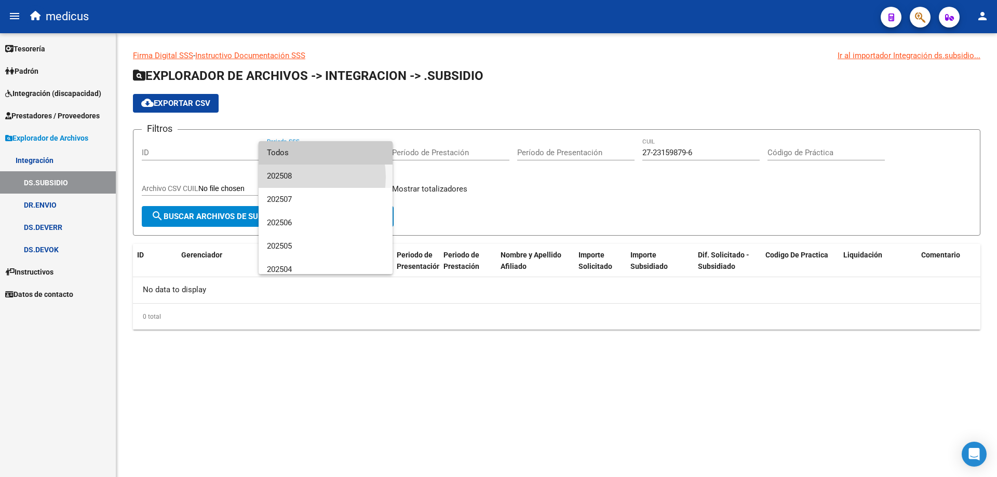
click at [299, 177] on span "202508" at bounding box center [325, 176] width 117 height 23
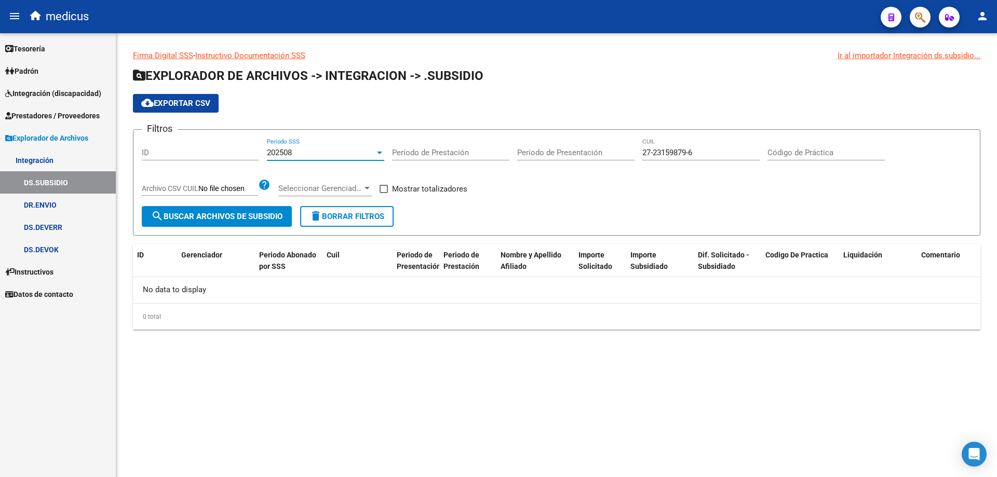
click at [229, 212] on span "search Buscar Archivos de Subsidio" at bounding box center [216, 216] width 131 height 9
click at [377, 152] on div at bounding box center [379, 153] width 5 height 3
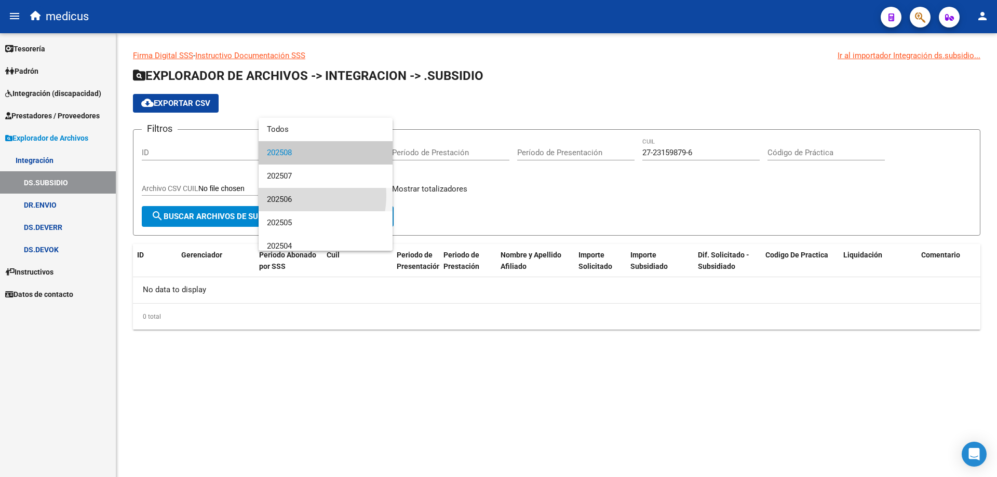
click at [289, 195] on span "202506" at bounding box center [325, 199] width 117 height 23
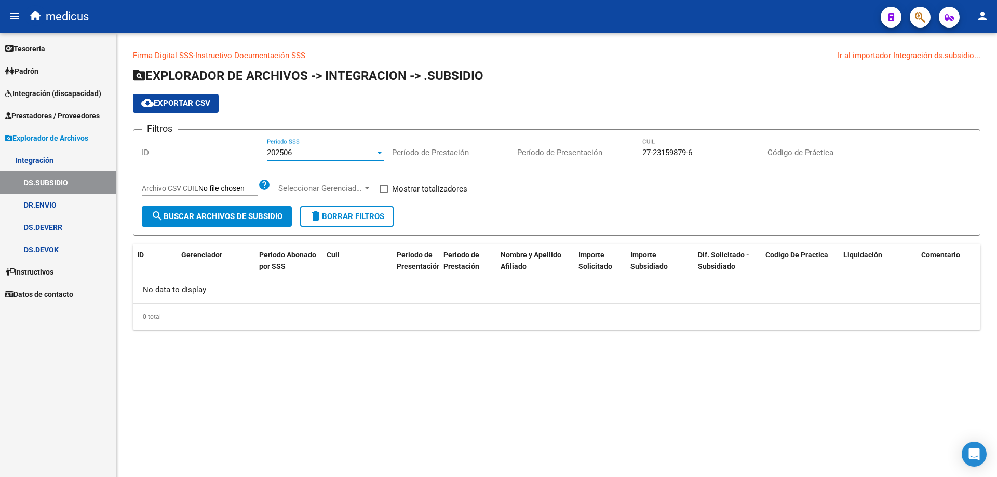
click at [182, 214] on span "search Buscar Archivos de Subsidio" at bounding box center [216, 216] width 131 height 9
drag, startPoint x: 714, startPoint y: 149, endPoint x: 614, endPoint y: 159, distance: 100.2
click at [614, 159] on div "Filtros ID 202506 Periodo SSS Período de Prestación Período de Presentación 27-…" at bounding box center [557, 172] width 830 height 68
paste input "27-23159879-6"
type input "27-23159879-6"
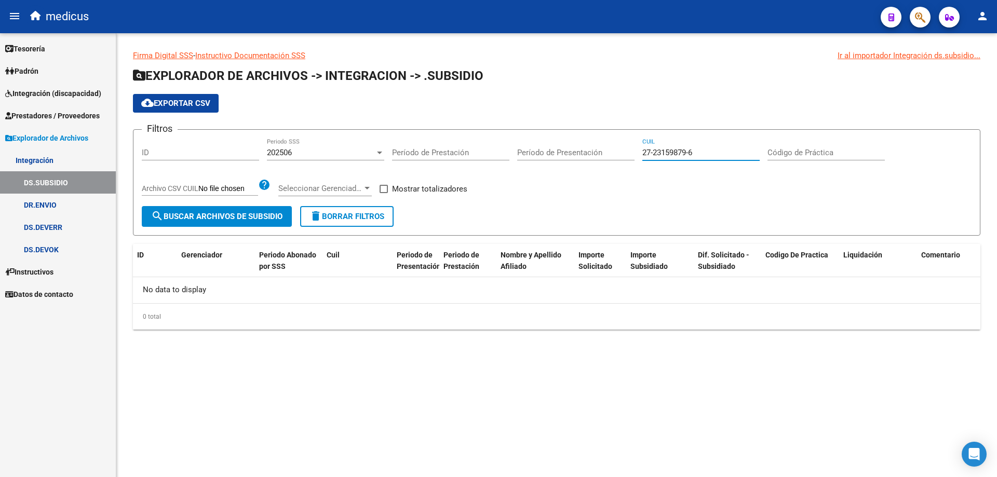
click at [243, 215] on span "search Buscar Archivos de Subsidio" at bounding box center [216, 216] width 131 height 9
click at [379, 155] on div at bounding box center [379, 153] width 9 height 8
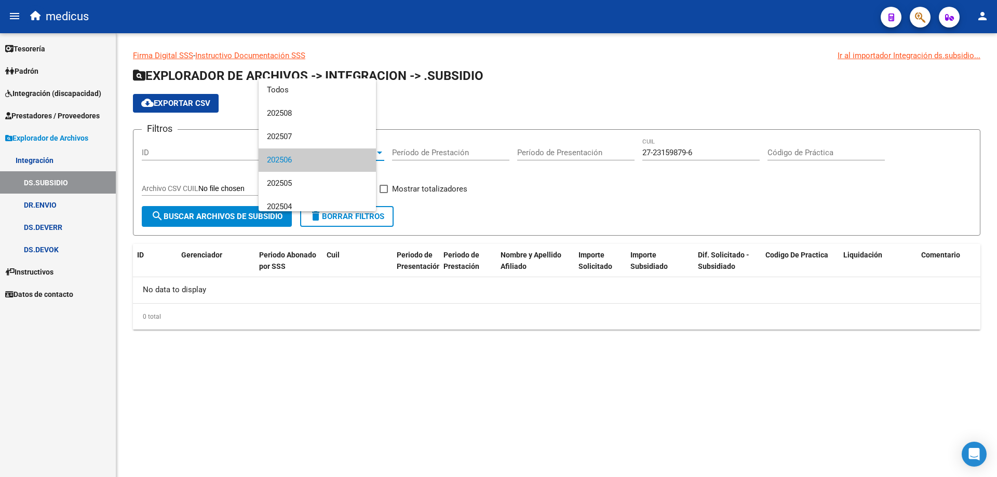
scroll to position [7, 0]
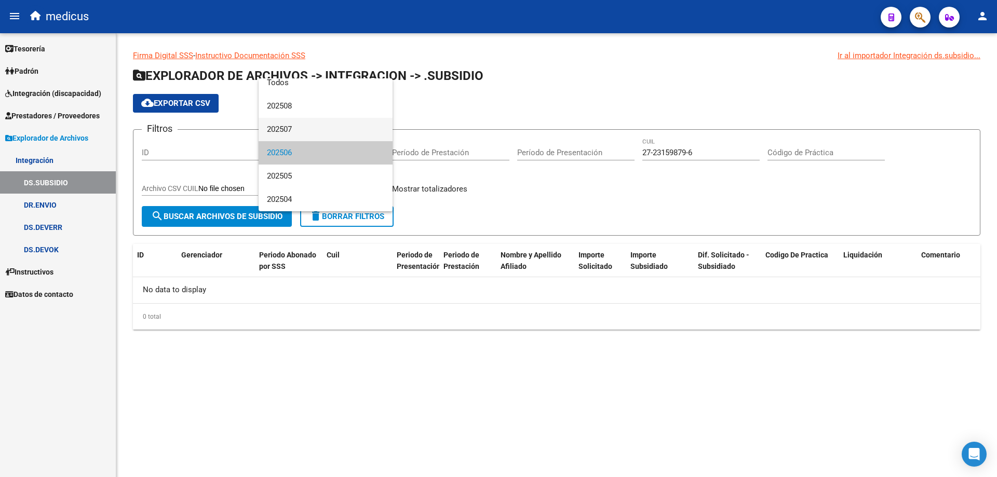
click at [294, 128] on span "202507" at bounding box center [325, 129] width 117 height 23
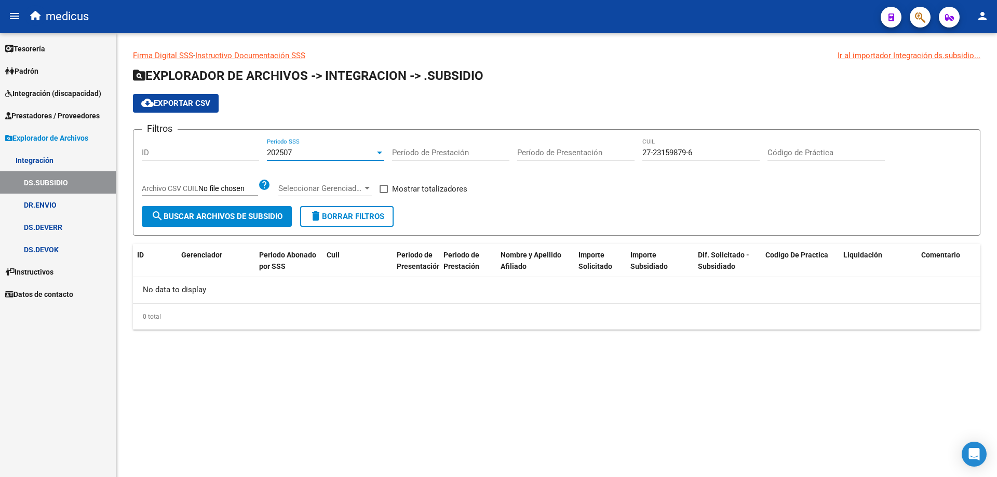
click at [219, 214] on span "search Buscar Archivos de Subsidio" at bounding box center [216, 216] width 131 height 9
drag, startPoint x: 732, startPoint y: 150, endPoint x: 632, endPoint y: 153, distance: 99.2
click at [632, 153] on div "Filtros ID 202507 Periodo SSS Período de Prestación Período de Presentación 27-…" at bounding box center [557, 172] width 830 height 68
